Goal: Understand process/instructions: Learn how to perform a task or action

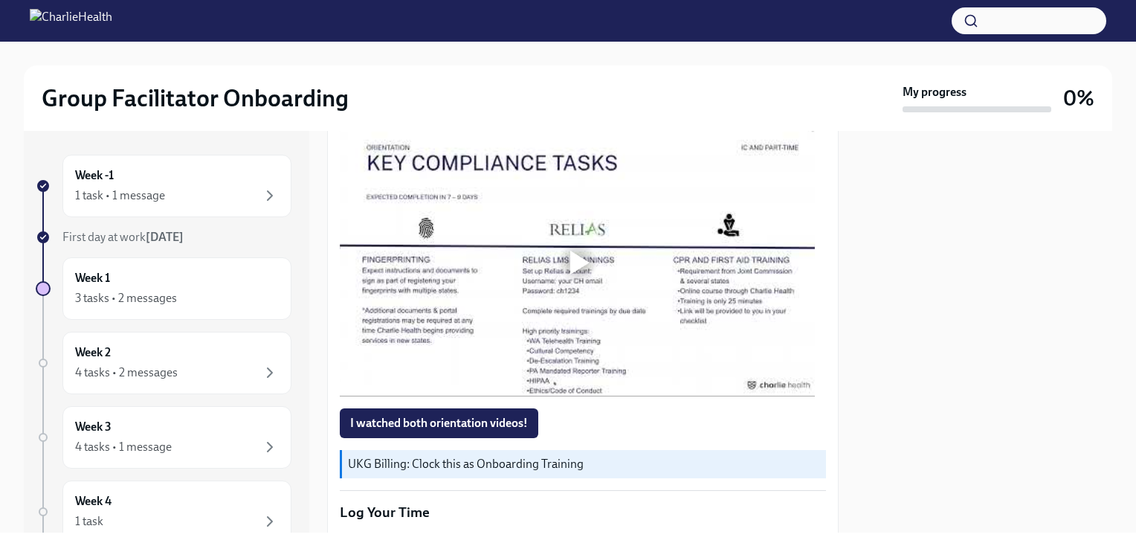
scroll to position [1056, 0]
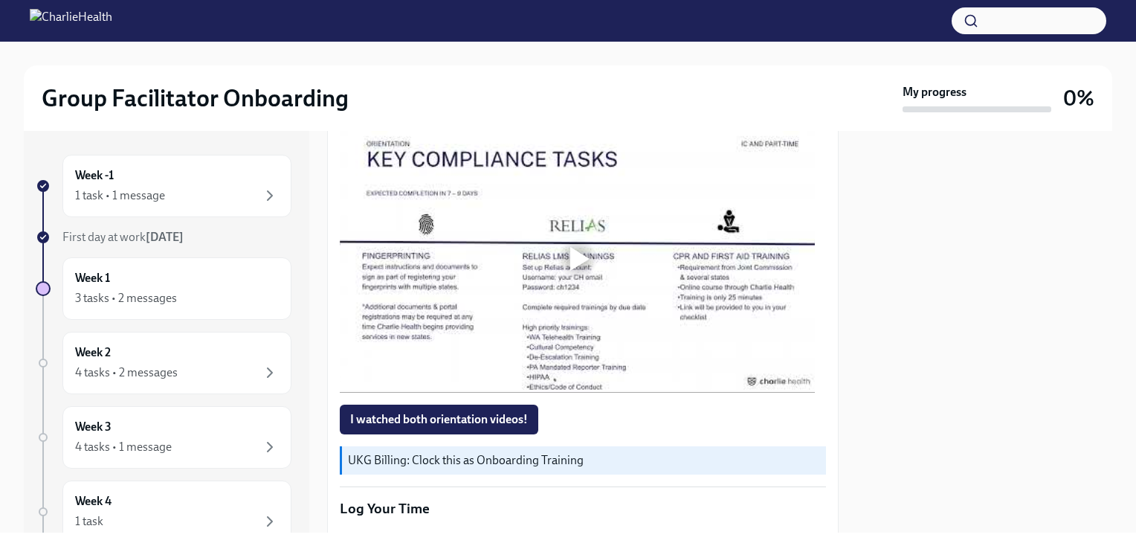
click at [582, 251] on div at bounding box center [579, 259] width 19 height 24
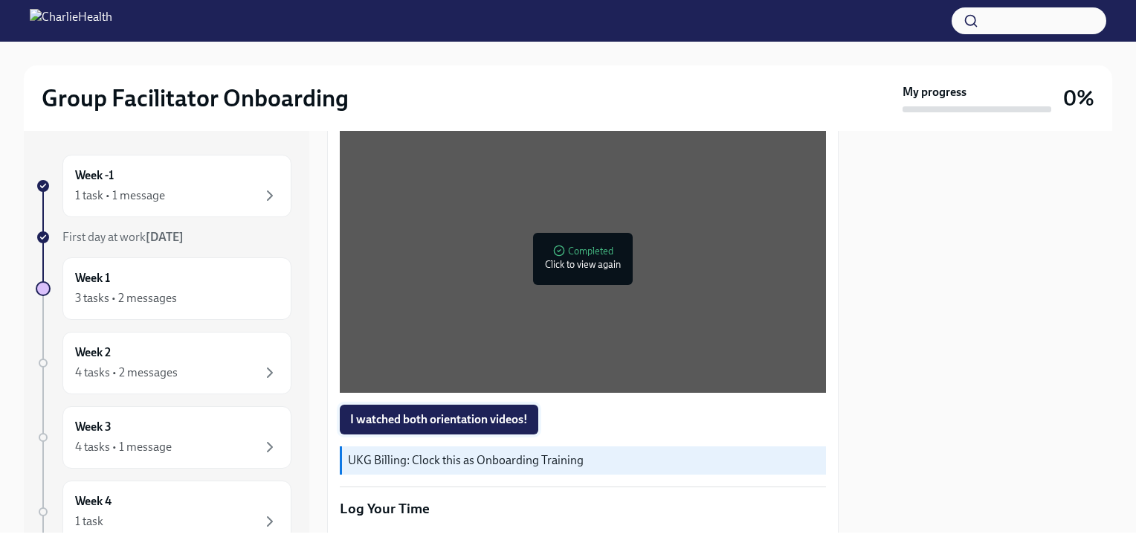
click at [509, 412] on span "I watched both orientation videos!" at bounding box center [439, 419] width 178 height 15
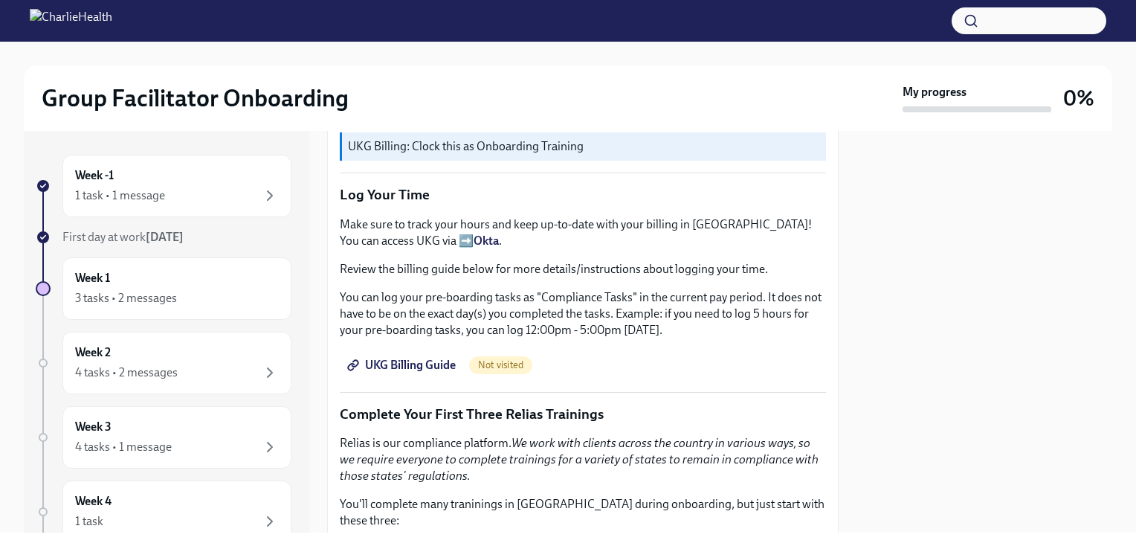
scroll to position [1374, 0]
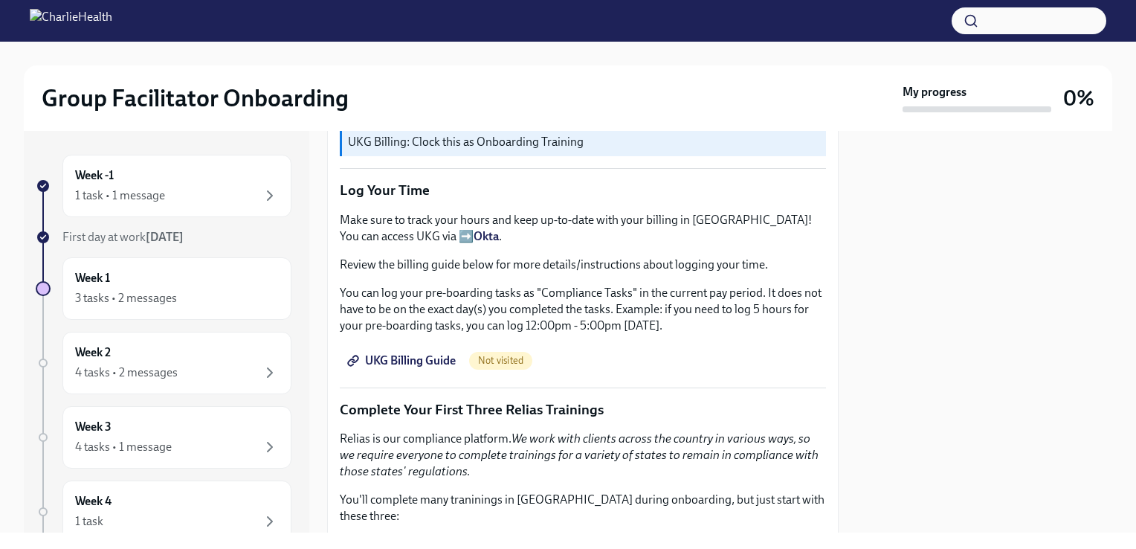
click at [428, 354] on span "UKG Billing Guide" at bounding box center [403, 360] width 106 height 15
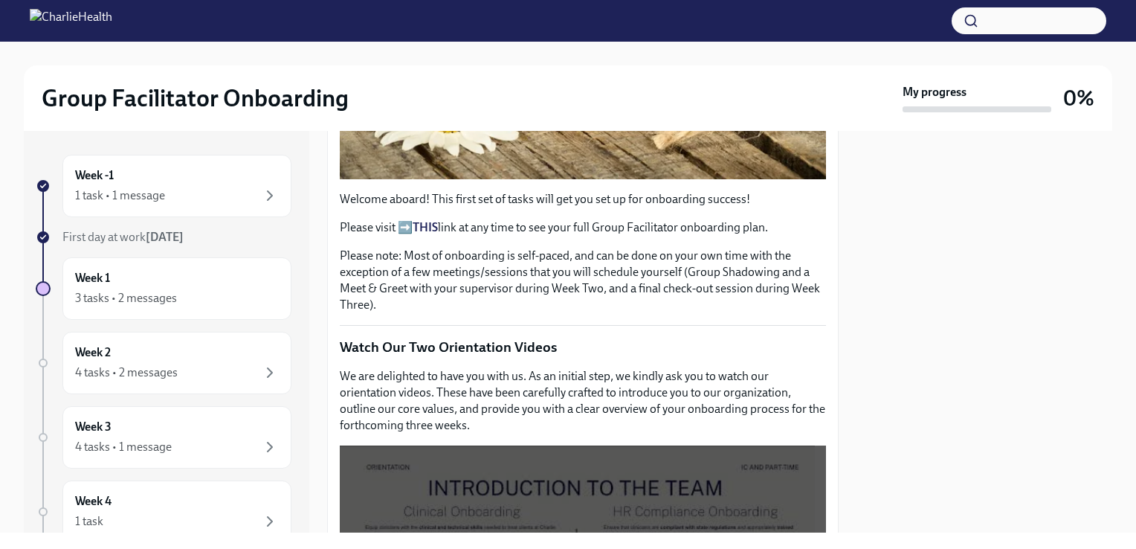
scroll to position [645, 0]
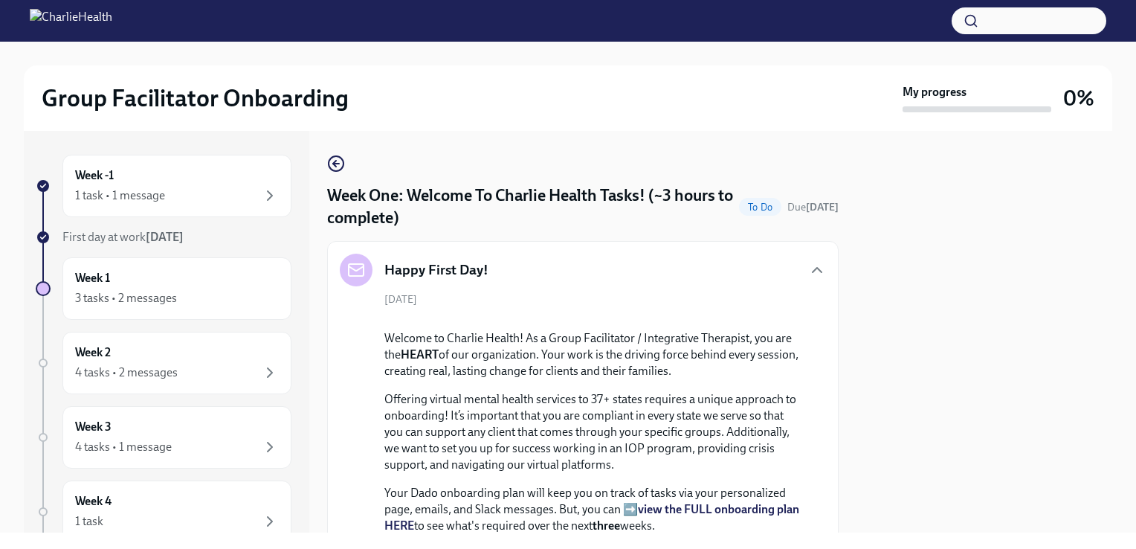
scroll to position [1460, 0]
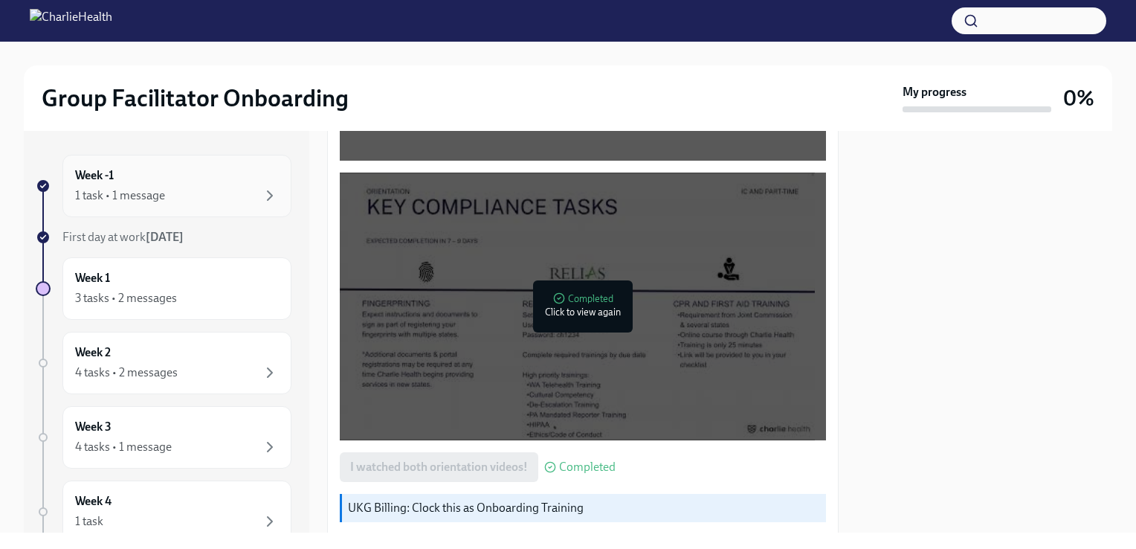
click at [219, 181] on div "Week -1 1 task • 1 message" at bounding box center [177, 185] width 204 height 37
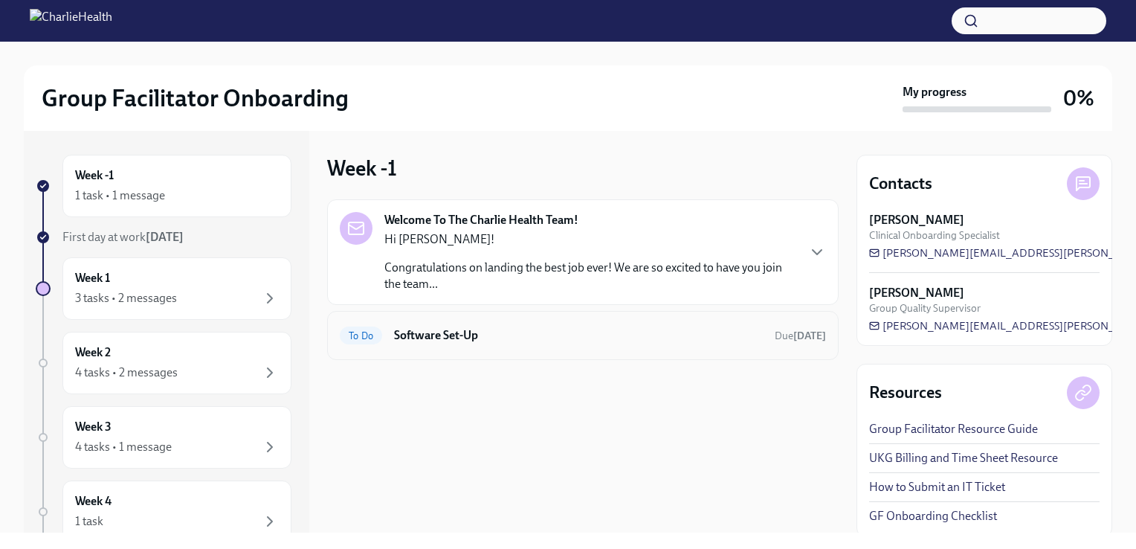
click at [470, 330] on h6 "Software Set-Up" at bounding box center [578, 335] width 369 height 16
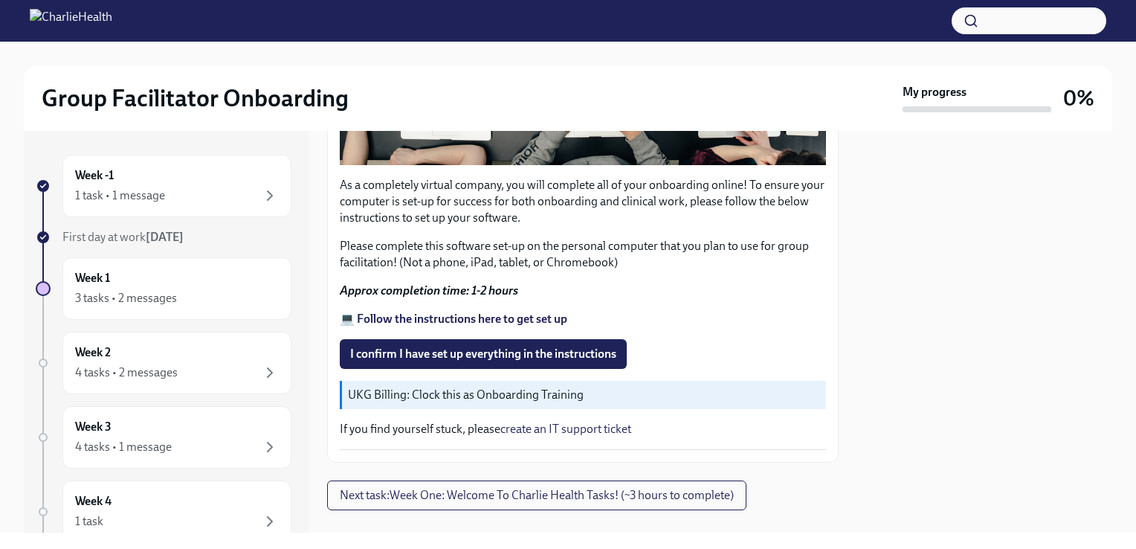
scroll to position [477, 0]
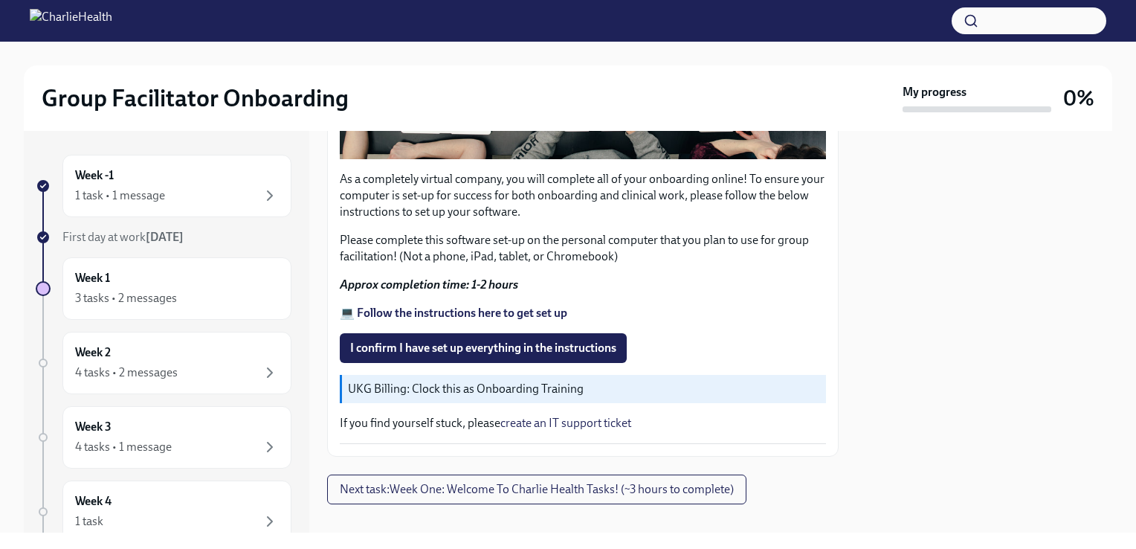
click at [550, 306] on strong "💻 Follow the instructions here to get set up" at bounding box center [454, 313] width 228 height 14
